Goal: Register for event/course

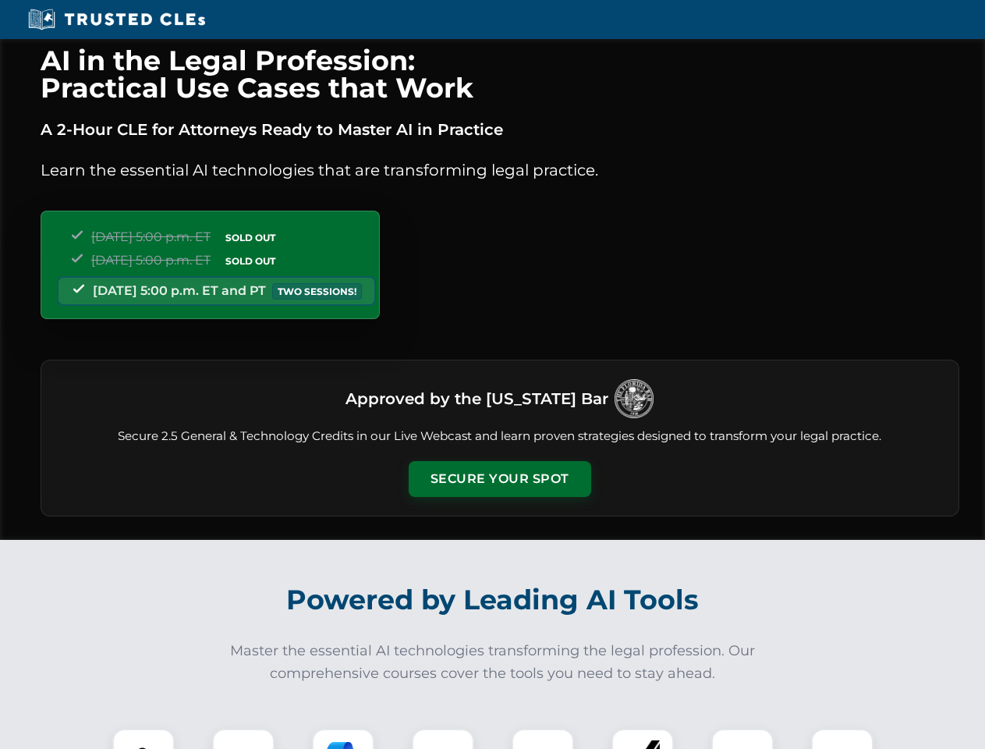
click at [499, 479] on button "Secure Your Spot" at bounding box center [500, 479] width 182 height 36
click at [143, 739] on img at bounding box center [143, 759] width 45 height 45
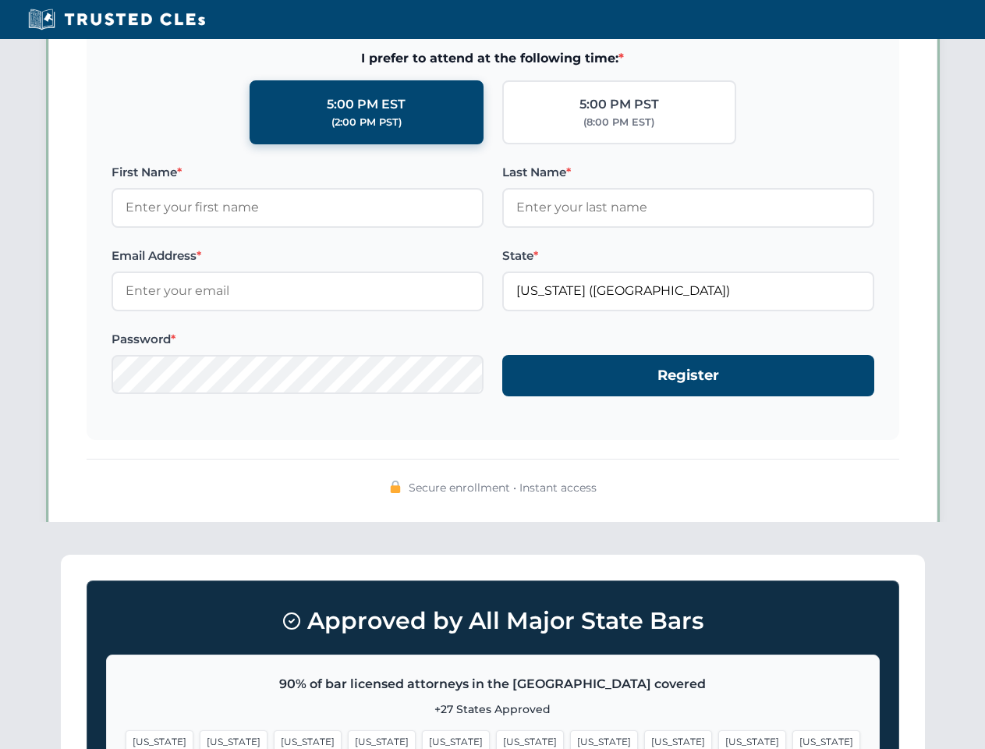
click at [570, 739] on span "[US_STATE]" at bounding box center [604, 741] width 68 height 23
click at [718, 739] on span "[US_STATE]" at bounding box center [752, 741] width 68 height 23
